Goal: Information Seeking & Learning: Learn about a topic

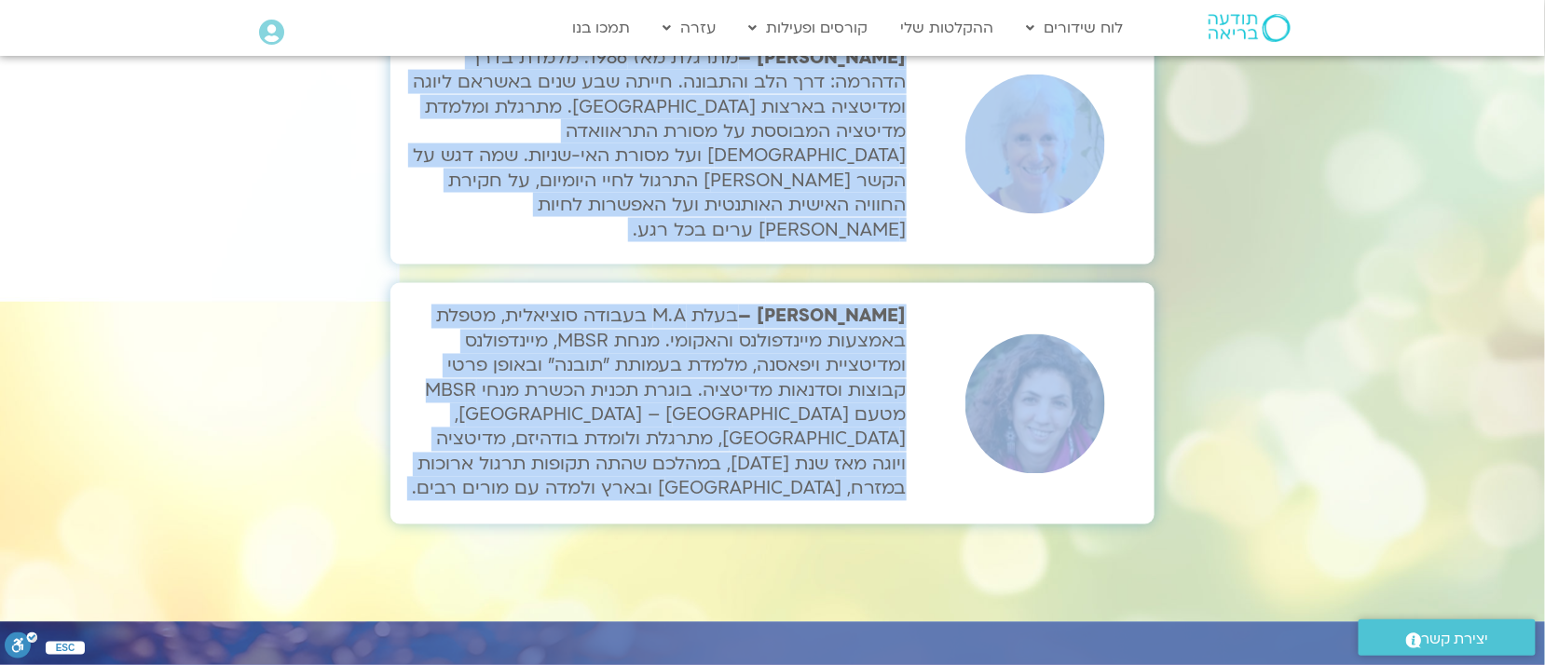
scroll to position [6257, 0]
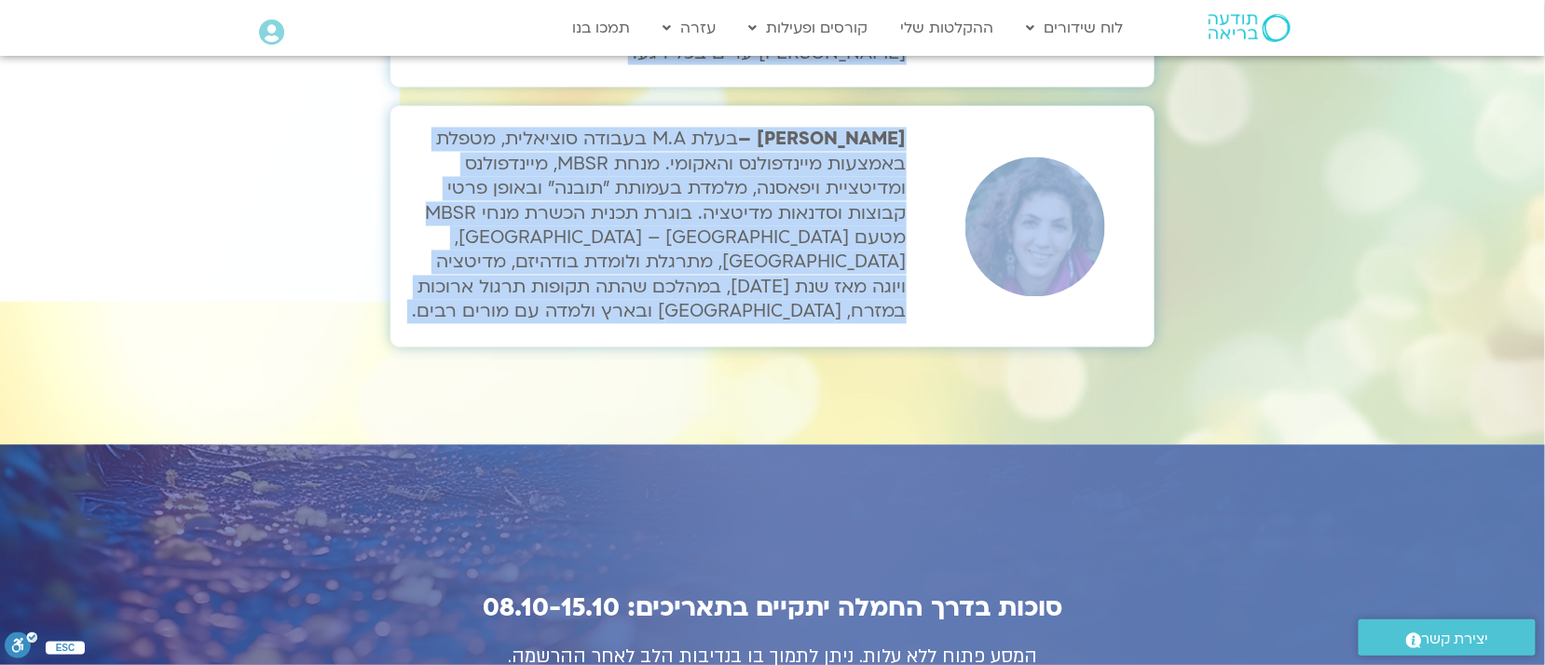
drag, startPoint x: 1167, startPoint y: 709, endPoint x: 1159, endPoint y: 280, distance: 429.7
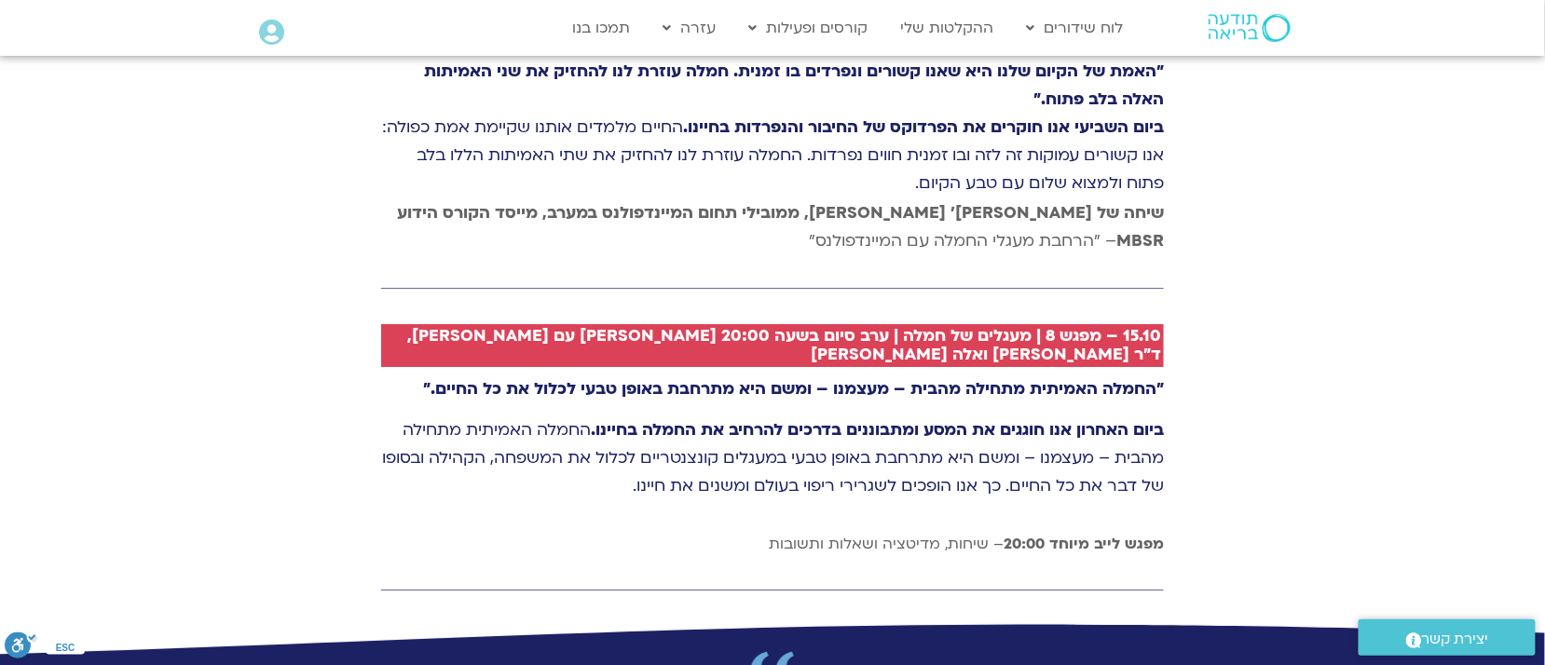
scroll to position [4626, 0]
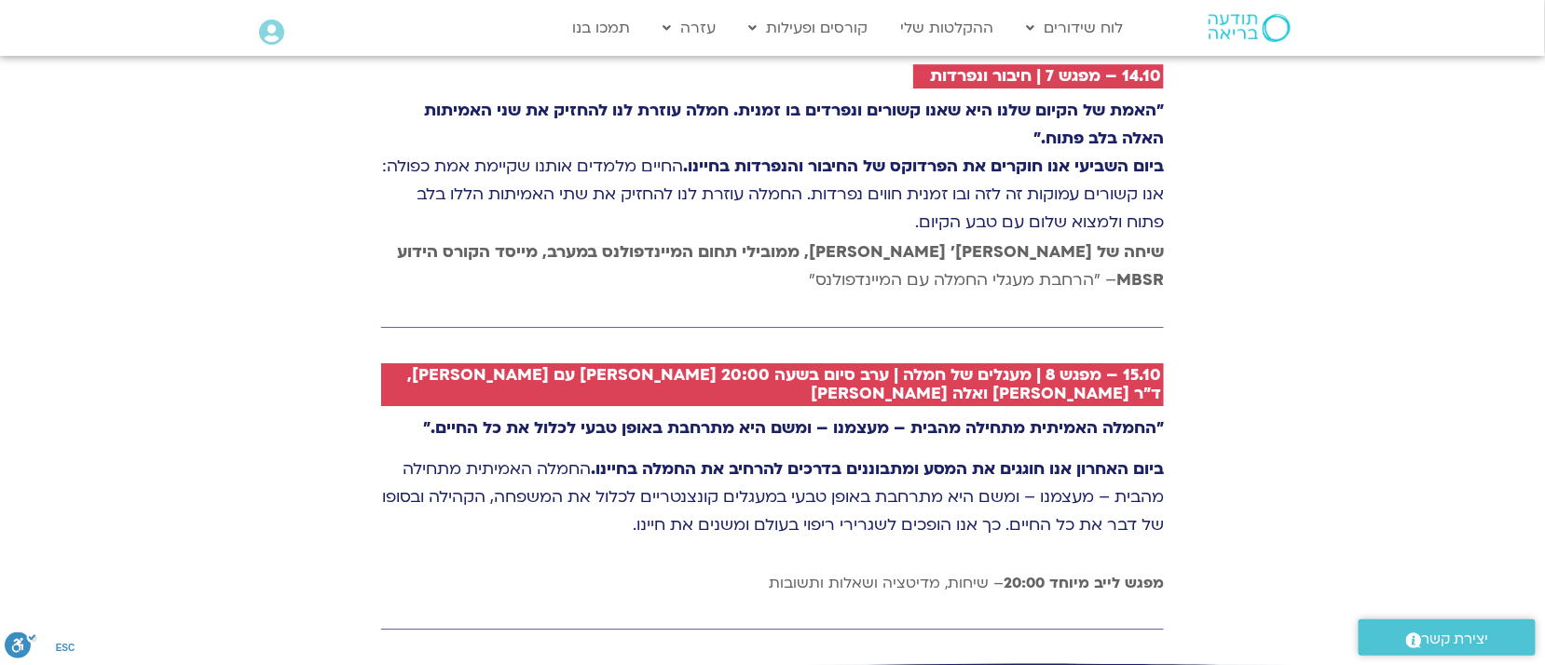
drag, startPoint x: 1186, startPoint y: 114, endPoint x: 1169, endPoint y: 130, distance: 23.8
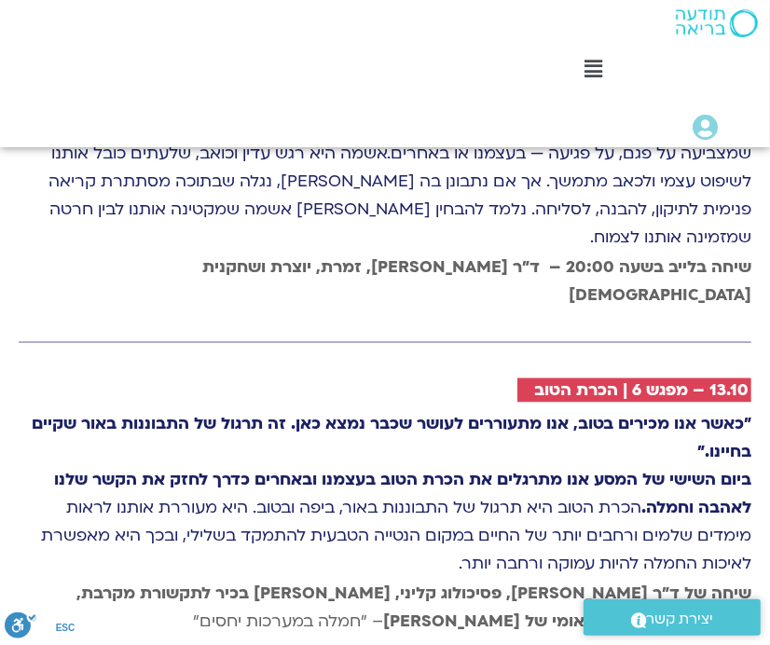
click at [706, 536] on div "10.10 – יום 3 | טוּב [PERSON_NAME] "כאשר אנו מציעים טוב [PERSON_NAME] לאחרים, א…" at bounding box center [384, 395] width 751 height 1853
click at [576, 414] on strong ""כאשר אנו מכירים בטוב, אנו מתעוררים לעושר שכבר נמצא כאן. זה תרגול של התבוננות ב…" at bounding box center [392, 438] width 720 height 49
click at [754, 86] on div "Main Menu" at bounding box center [594, 71] width 334 height 31
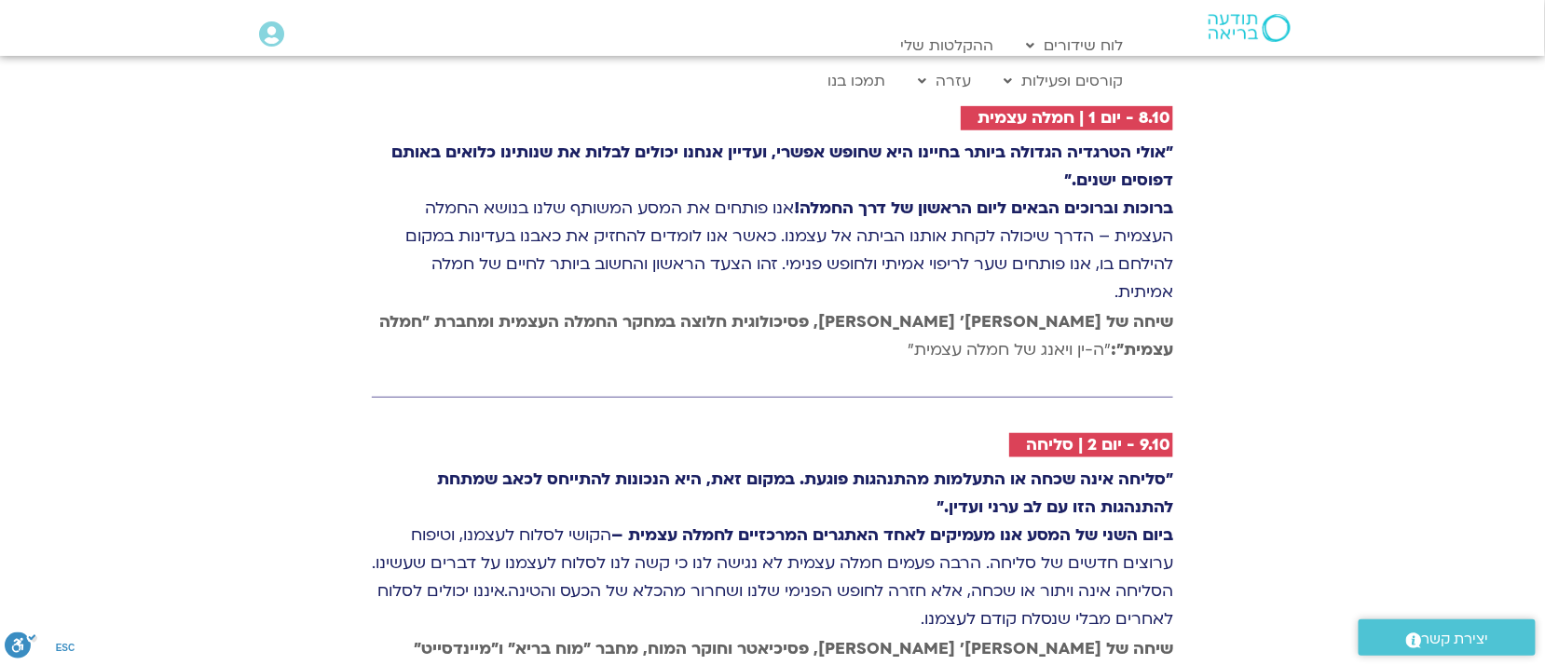
scroll to position [2668, 0]
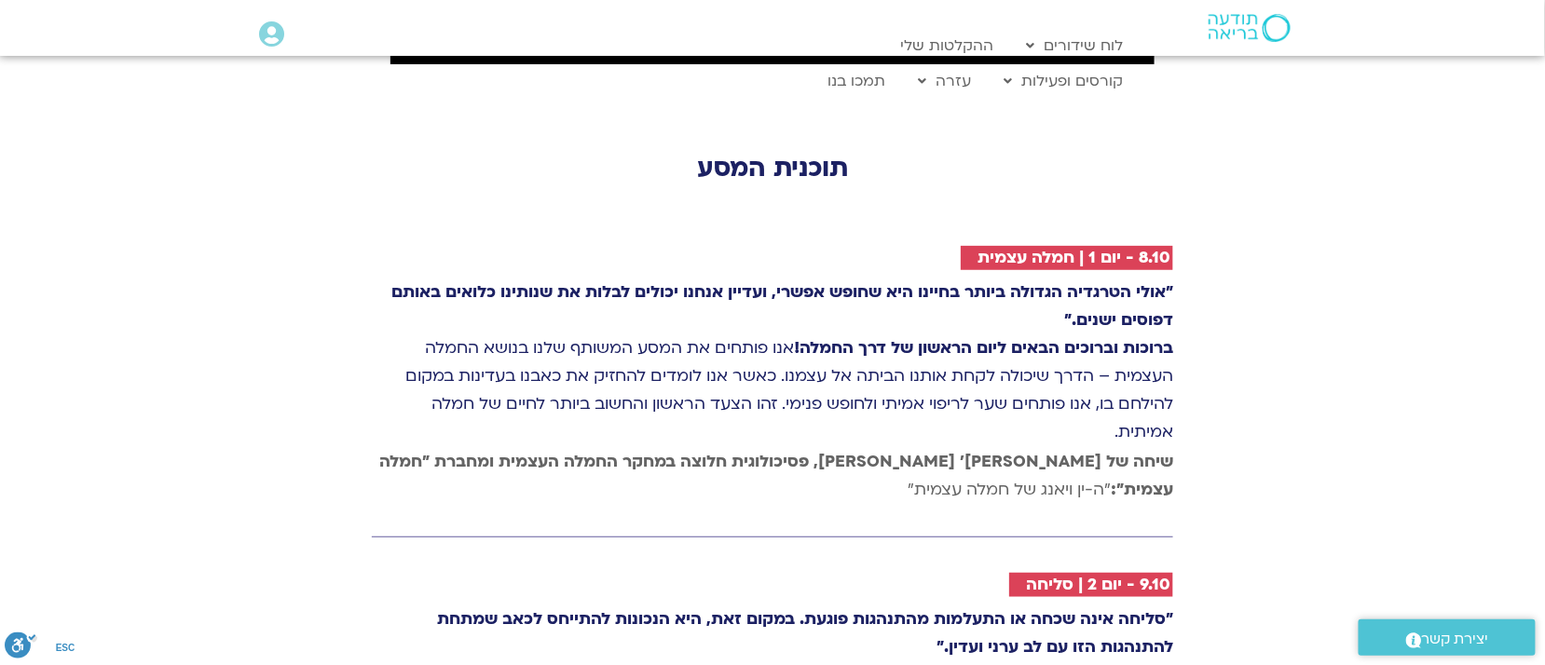
drag, startPoint x: 588, startPoint y: 528, endPoint x: 1175, endPoint y: 140, distance: 704.1
copy div "4.51 - lor 6 | ipsu dolor "sita consect adipis elits doeius tem incid utlab, et…"
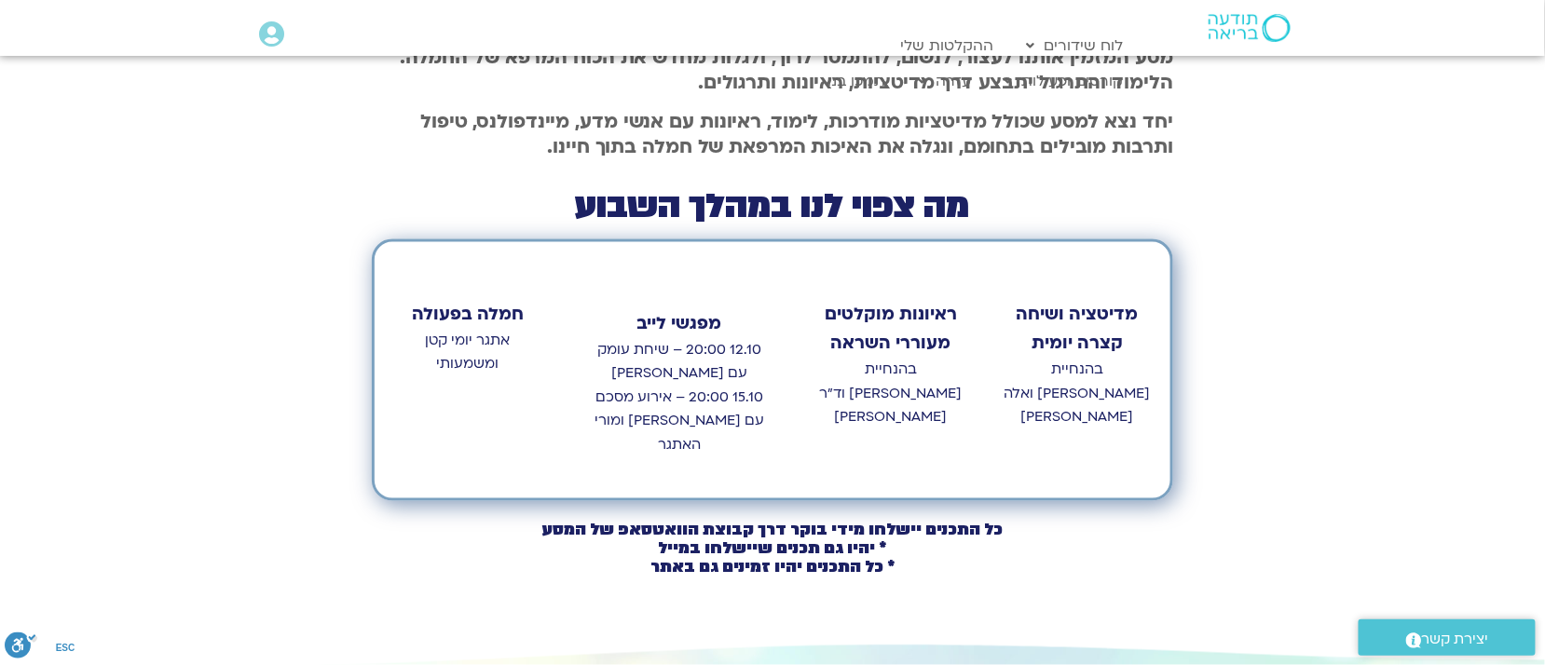
scroll to position [711, 0]
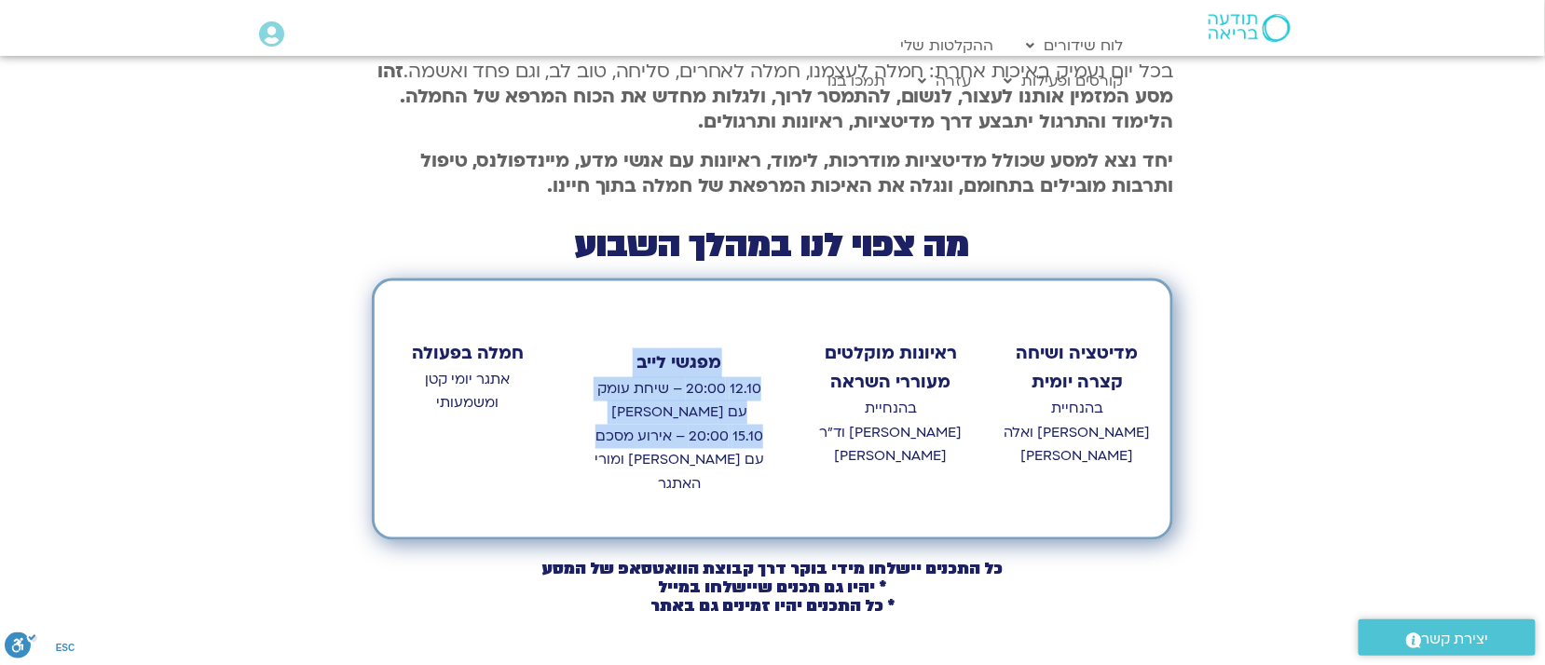
drag, startPoint x: 581, startPoint y: 315, endPoint x: 593, endPoint y: 431, distance: 116.2
click at [593, 431] on div "מפגשי [PERSON_NAME] 12.10 20:00 – שיחת עומק עם [PERSON_NAME] 15.10 20:00 – אירו…" at bounding box center [679, 409] width 199 height 219
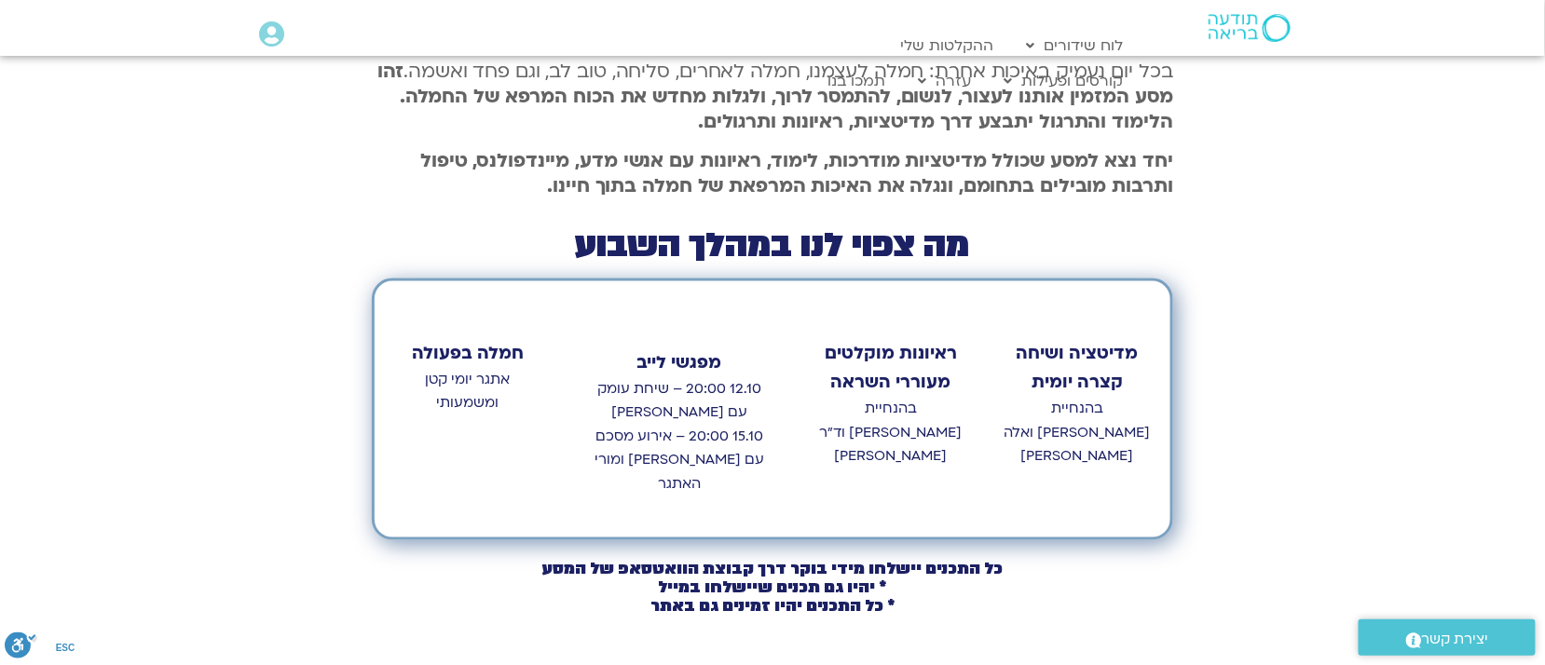
click at [505, 344] on strong "חמלה בפעולה" at bounding box center [468, 353] width 112 height 23
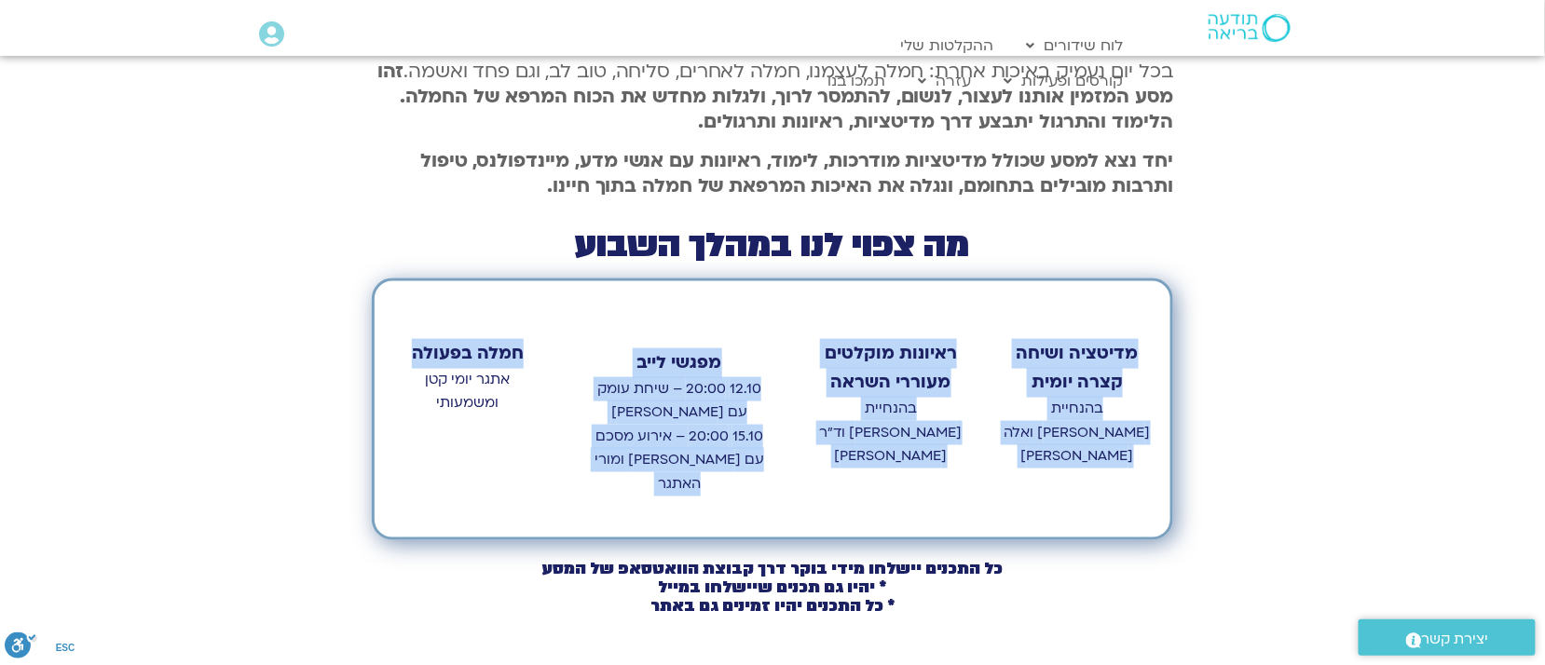
drag, startPoint x: 395, startPoint y: 329, endPoint x: 1135, endPoint y: 354, distance: 740.4
click at [1135, 354] on div "מדיטציה ושיחה קצרה יומית בהנחיית [PERSON_NAME] ואלה [PERSON_NAME] ראיונות מוקלט…" at bounding box center [773, 410] width 802 height 262
copy div "מדיטציה ושיחה קצרה יומית בהנחיית [PERSON_NAME] ואלה [PERSON_NAME] ראיונות מוקלט…"
